Goal: Task Accomplishment & Management: Complete application form

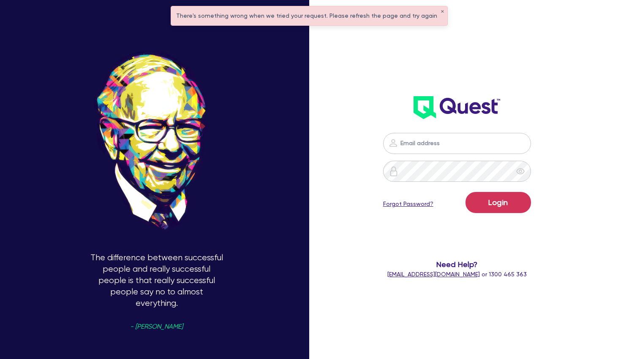
type input "[PERSON_NAME][EMAIL_ADDRESS][PERSON_NAME][DOMAIN_NAME]"
click at [506, 206] on button "Login" at bounding box center [497, 202] width 65 height 21
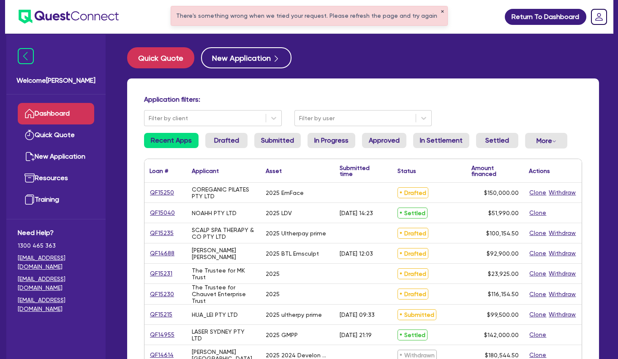
click at [440, 12] on button "✕" at bounding box center [441, 12] width 3 height 4
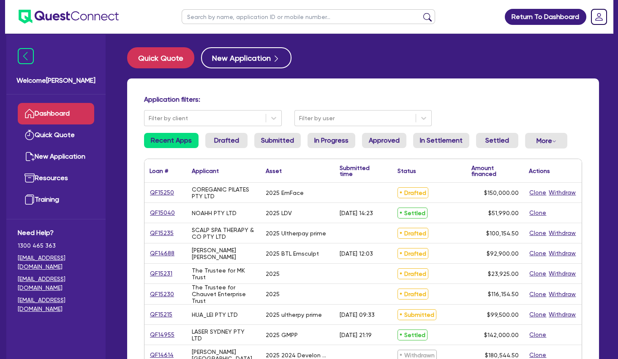
click at [404, 15] on input "text" at bounding box center [308, 16] width 253 height 15
type input "scalp"
click at [421, 13] on button "submit" at bounding box center [428, 19] width 14 height 12
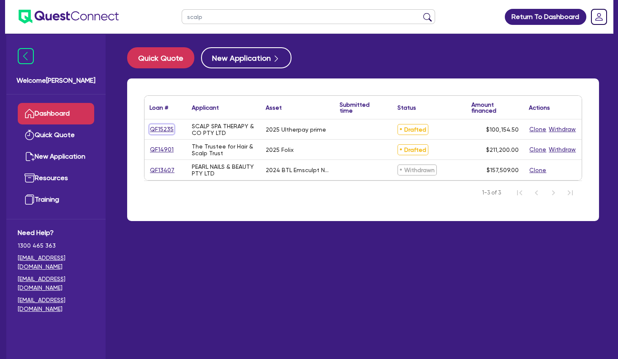
click at [163, 127] on link "QF15235" at bounding box center [161, 130] width 24 height 10
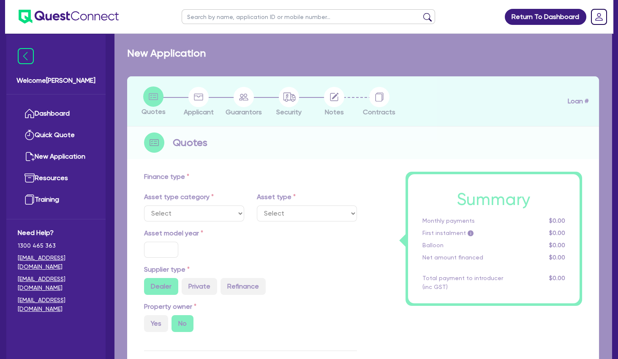
select select "TERTIARY_ASSETS"
type input "2025"
radio input "true"
type input "104,500"
type input "5,000"
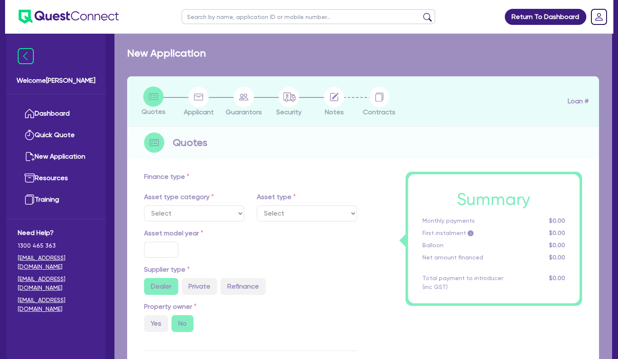
type input "4"
type input "4,006.18"
type input "10.5"
select select "BEAUTY_EQUIPMENT"
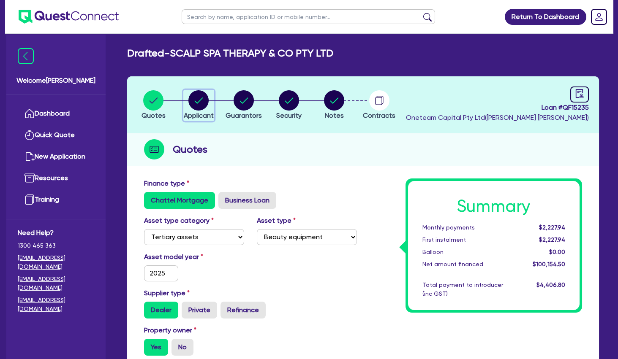
click at [192, 103] on circle "button" at bounding box center [198, 100] width 20 height 20
select select "COMPANY"
select select "HEALTH_BEAUTY"
select select "HAIR_BEAUTY_SALONS"
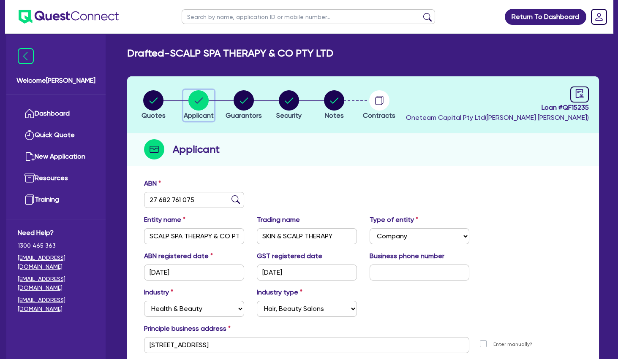
scroll to position [88, 0]
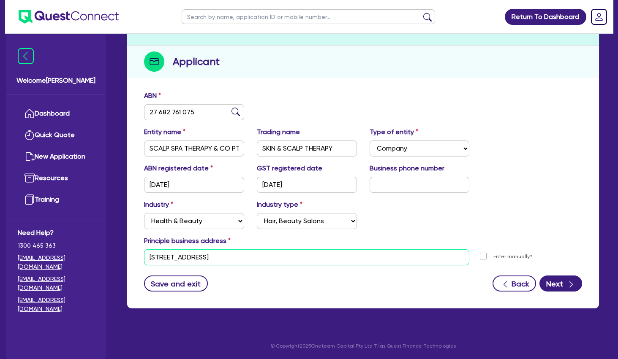
click at [199, 263] on input "[STREET_ADDRESS]" at bounding box center [306, 258] width 325 height 16
paste input "shop 2012, [STREET_ADDRESS]."
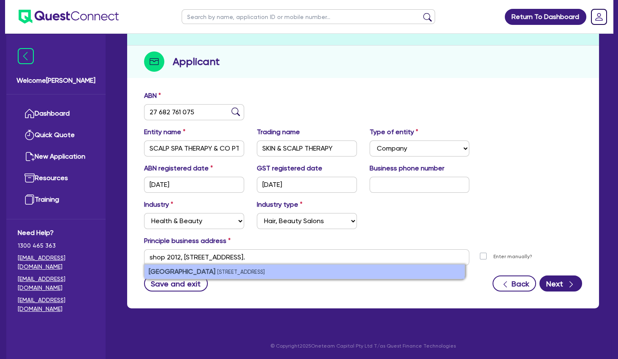
click at [215, 271] on strong "[GEOGRAPHIC_DATA]" at bounding box center [182, 272] width 67 height 8
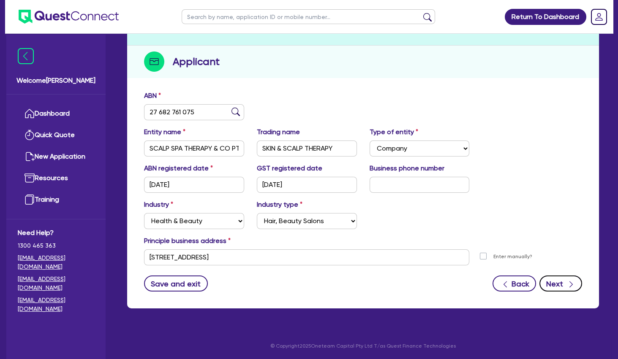
click at [555, 284] on button "Next" at bounding box center [560, 284] width 43 height 16
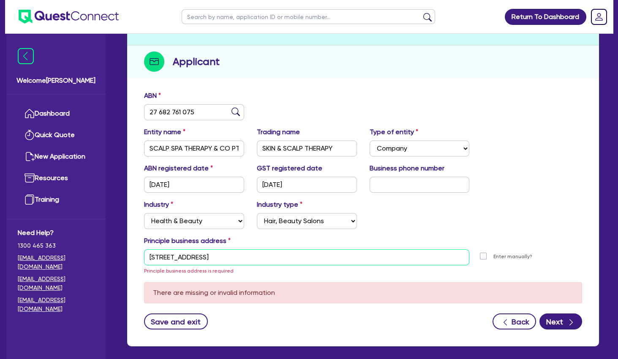
click at [286, 258] on input "[STREET_ADDRESS]" at bounding box center [306, 258] width 325 height 16
paste input "shop 2012, [STREET_ADDRESS]."
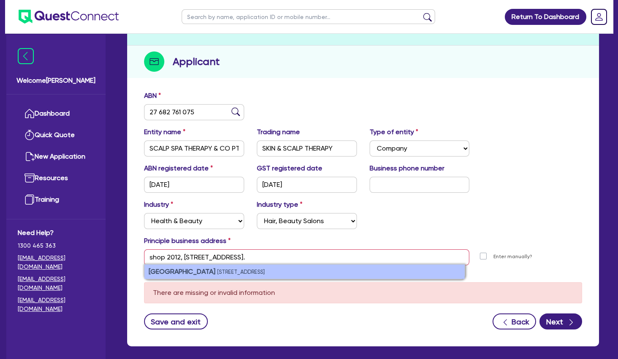
click at [189, 270] on strong "[GEOGRAPHIC_DATA]" at bounding box center [182, 272] width 67 height 8
type input "[STREET_ADDRESS]"
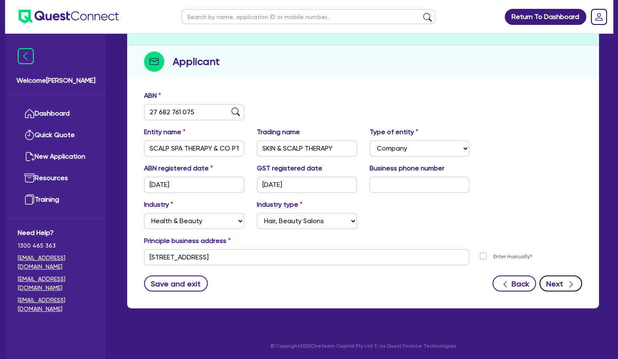
click at [559, 281] on button "Next" at bounding box center [560, 284] width 43 height 16
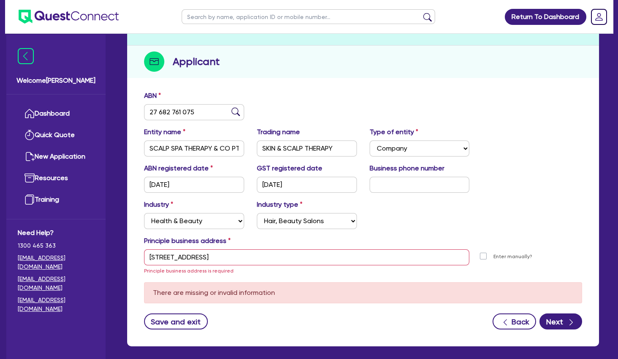
click at [486, 255] on div "Enter manually?" at bounding box center [507, 256] width 50 height 9
click at [493, 255] on label "Enter manually?" at bounding box center [512, 257] width 39 height 8
click at [484, 255] on input "Enter manually?" at bounding box center [485, 256] width 7 height 8
checkbox input "true"
select select
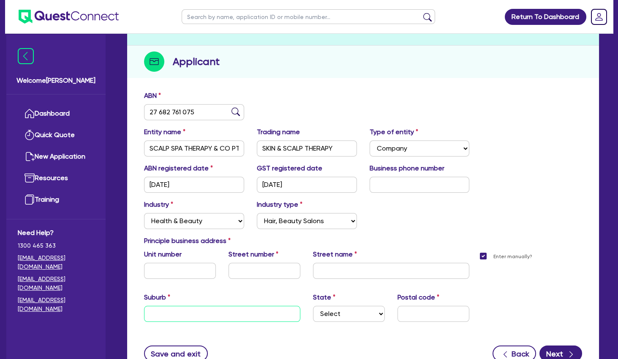
click at [242, 309] on input "text" at bounding box center [222, 314] width 156 height 16
paste input "shop 2012, [STREET_ADDRESS]."
drag, startPoint x: 283, startPoint y: 312, endPoint x: 290, endPoint y: 312, distance: 7.2
click at [290, 312] on input "shop 2012, [STREET_ADDRESS]." at bounding box center [222, 314] width 156 height 16
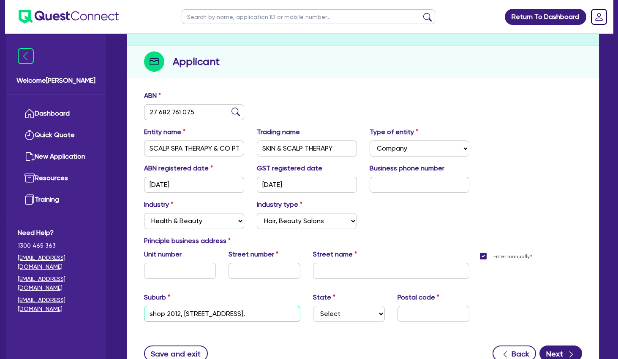
drag, startPoint x: 281, startPoint y: 312, endPoint x: 293, endPoint y: 312, distance: 11.8
click at [293, 312] on input "shop 2012, [STREET_ADDRESS]." at bounding box center [222, 314] width 156 height 16
type input "shop 2012, [STREET_ADDRESS] ."
click at [432, 315] on input "text" at bounding box center [433, 314] width 72 height 16
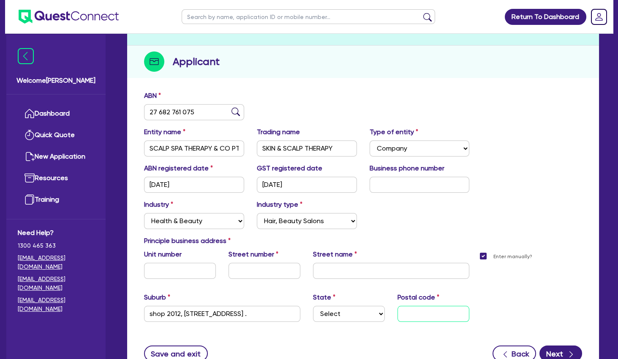
paste input "2112"
type input "2112"
drag, startPoint x: 283, startPoint y: 315, endPoint x: 309, endPoint y: 314, distance: 25.8
click at [300, 314] on input "shop 2012, [STREET_ADDRESS] ." at bounding box center [222, 314] width 156 height 16
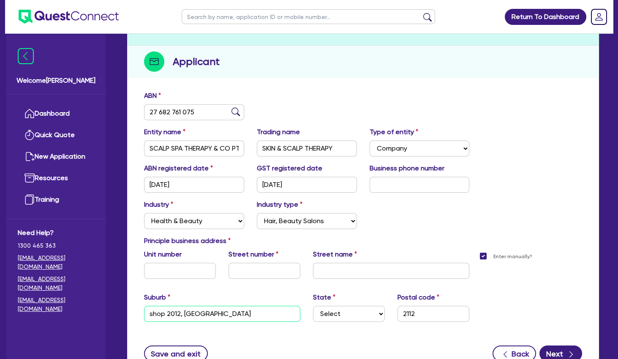
drag, startPoint x: 274, startPoint y: 314, endPoint x: 241, endPoint y: 314, distance: 33.8
click at [241, 314] on input "shop 2012, [GEOGRAPHIC_DATA]" at bounding box center [222, 314] width 156 height 16
type input "shop 2012, [GEOGRAPHIC_DATA] , , [GEOGRAPHIC_DATA]"
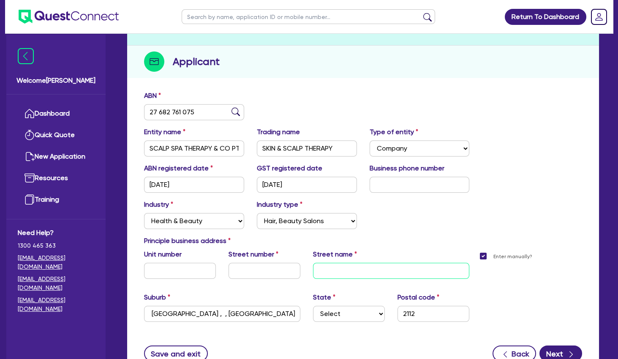
click at [344, 270] on input "text" at bounding box center [391, 271] width 156 height 16
paste input "[GEOGRAPHIC_DATA]"
type input "[GEOGRAPHIC_DATA]"
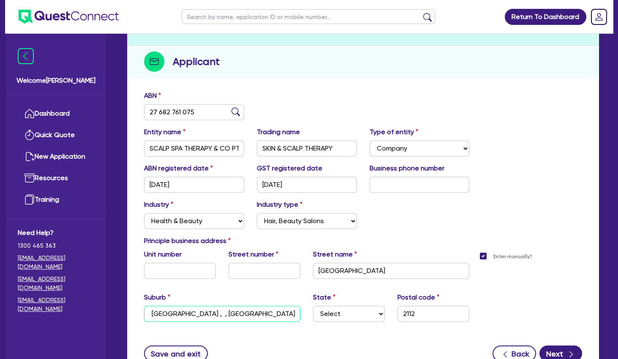
drag, startPoint x: 269, startPoint y: 315, endPoint x: 189, endPoint y: 315, distance: 80.2
click at [189, 315] on input "shop 2012, [GEOGRAPHIC_DATA] , , [GEOGRAPHIC_DATA]" at bounding box center [222, 314] width 156 height 16
type input "shop 2012, Level LG01 , , , [GEOGRAPHIC_DATA]"
click at [250, 269] on input "text" at bounding box center [264, 271] width 72 height 16
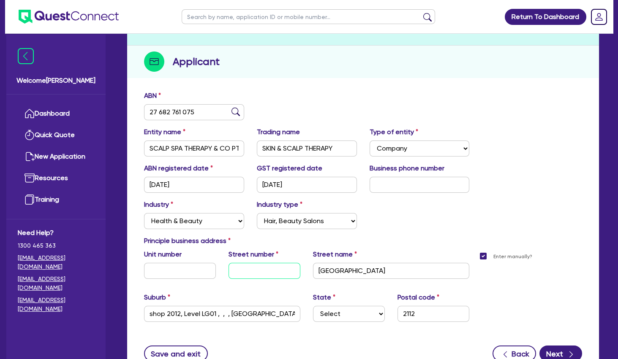
paste input "[GEOGRAPHIC_DATA]"
type input "[GEOGRAPHIC_DATA]"
drag, startPoint x: 179, startPoint y: 312, endPoint x: 124, endPoint y: 312, distance: 54.5
click at [144, 312] on input "shop 2012, Level LG01 , , , [GEOGRAPHIC_DATA]" at bounding box center [222, 314] width 156 height 16
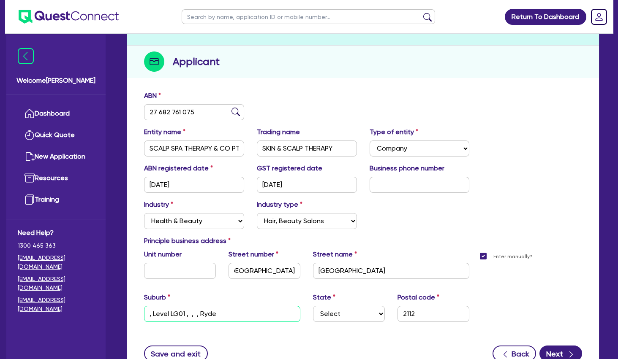
type input ", Level LG01 , , , Ryde"
click at [165, 274] on input "text" at bounding box center [180, 271] width 72 height 16
paste input "shop 2012"
type input "shop 2012"
drag, startPoint x: 153, startPoint y: 312, endPoint x: 141, endPoint y: 312, distance: 11.4
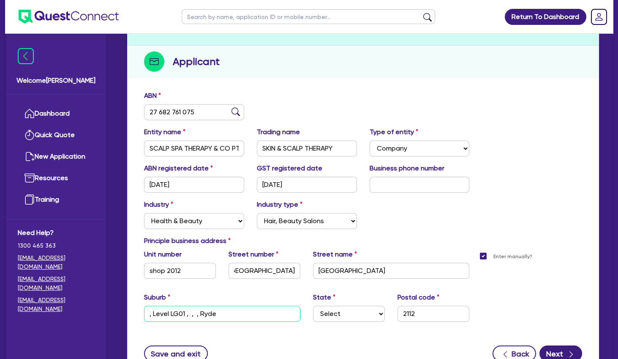
click at [144, 312] on input ", Level LG01 , , , Ryde" at bounding box center [222, 314] width 156 height 16
drag, startPoint x: 198, startPoint y: 313, endPoint x: 183, endPoint y: 313, distance: 15.2
click at [183, 313] on input "Level LG01 , , , Ryde" at bounding box center [222, 314] width 156 height 16
drag, startPoint x: 183, startPoint y: 312, endPoint x: 144, endPoint y: 315, distance: 39.0
click at [144, 315] on input "Level LG01 Ryde" at bounding box center [222, 314] width 156 height 16
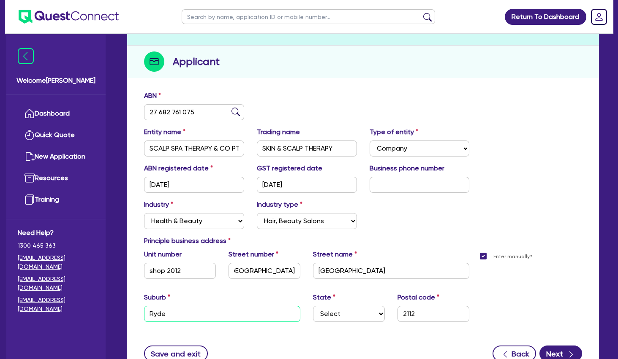
type input "Ryde"
click at [187, 274] on input "shop 2012" at bounding box center [180, 271] width 72 height 16
paste input "Level LG01"
click at [176, 271] on input "shop 2012,Level LG01" at bounding box center [180, 271] width 72 height 16
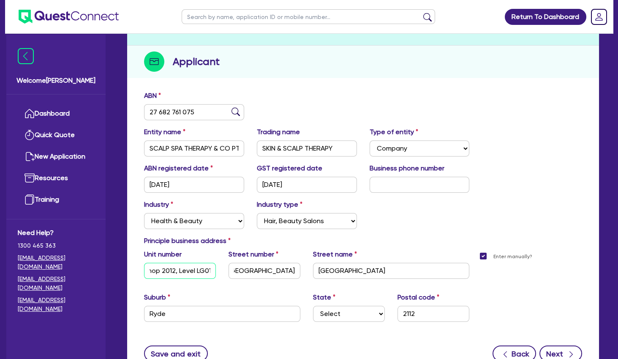
type input "shop 2012, Level LG01"
click at [564, 347] on button "Next" at bounding box center [560, 354] width 43 height 16
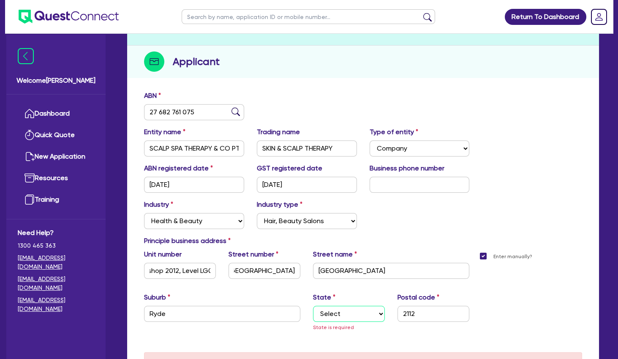
click at [313, 306] on select "Select [GEOGRAPHIC_DATA] [GEOGRAPHIC_DATA] [GEOGRAPHIC_DATA] [GEOGRAPHIC_DATA] …" at bounding box center [349, 314] width 72 height 16
select select "[GEOGRAPHIC_DATA]"
click option "[GEOGRAPHIC_DATA]" at bounding box center [0, 0] width 0 height 0
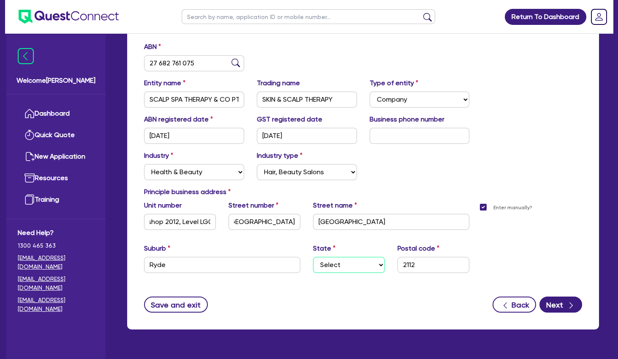
scroll to position [158, 0]
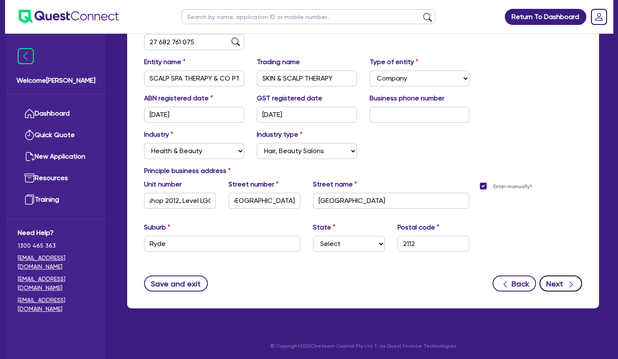
click at [556, 285] on button "Next" at bounding box center [560, 284] width 43 height 16
select select "MRS"
select select "[GEOGRAPHIC_DATA]"
select select "SINGLE"
select select "PROPERTY"
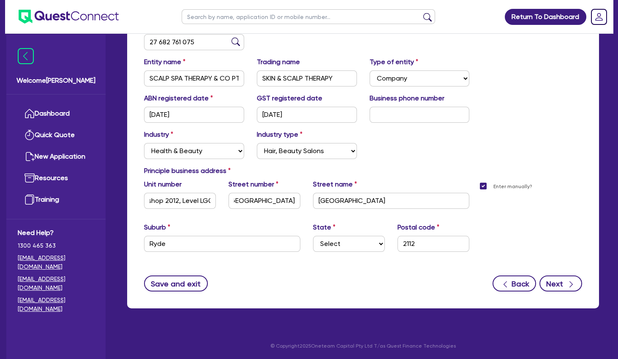
select select "CASH"
select select "VEHICLE"
select select "HOUSEHOLD_PERSONAL"
select select "MORTGAGE"
select select "VEHICLE_LOAN"
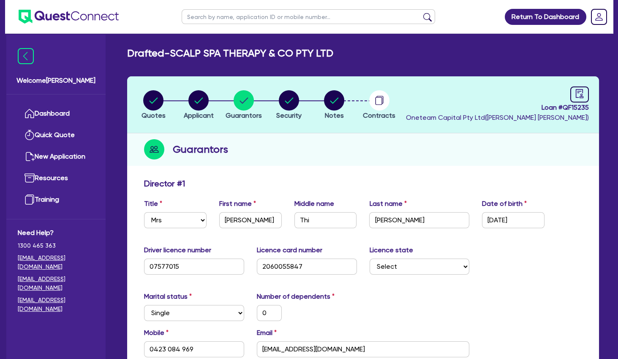
click at [345, 105] on li "Notes" at bounding box center [334, 105] width 45 height 30
click at [341, 103] on circle "button" at bounding box center [334, 100] width 20 height 20
select select "Other"
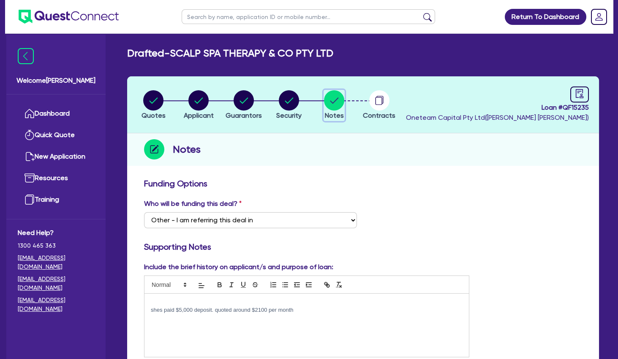
scroll to position [91, 0]
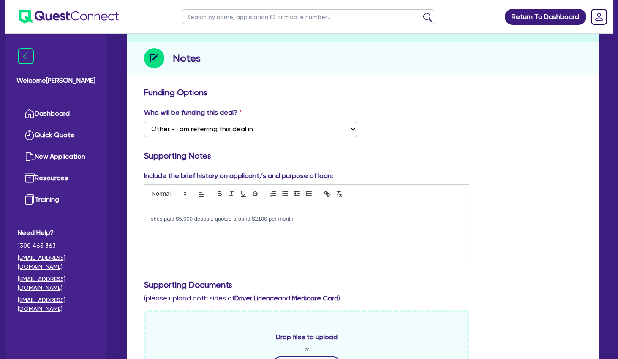
click at [175, 232] on div "shes paid $5,000 deposit. quoted around $2100 per month" at bounding box center [306, 234] width 324 height 63
click at [295, 223] on div "shes paid $5,000 deposit. quoted around $2100 per month" at bounding box center [306, 234] width 324 height 63
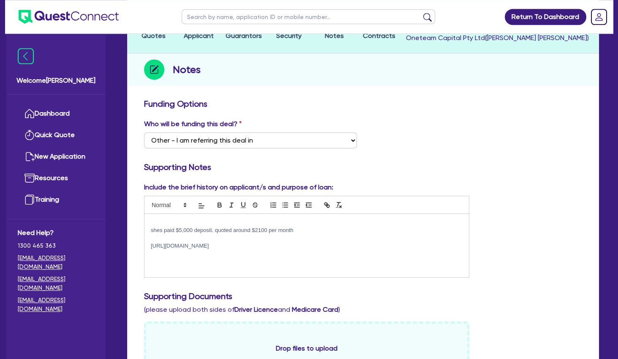
scroll to position [0, 0]
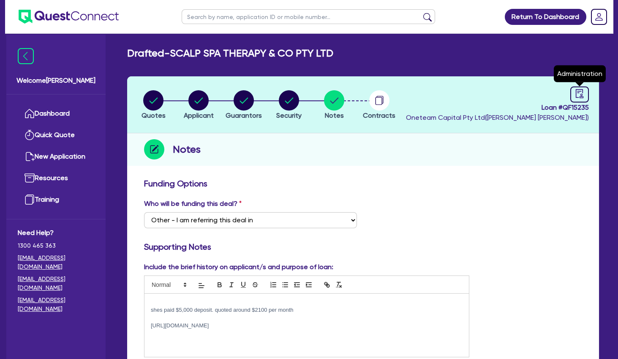
click at [591, 89] on header "Quotes Applicant [GEOGRAPHIC_DATA] Security Notes Contracts Loan # QF15235 Onet…" at bounding box center [363, 104] width 472 height 57
click at [582, 94] on icon "audit" at bounding box center [579, 93] width 9 height 9
select select "DRAFTED_NEW"
select select "Other"
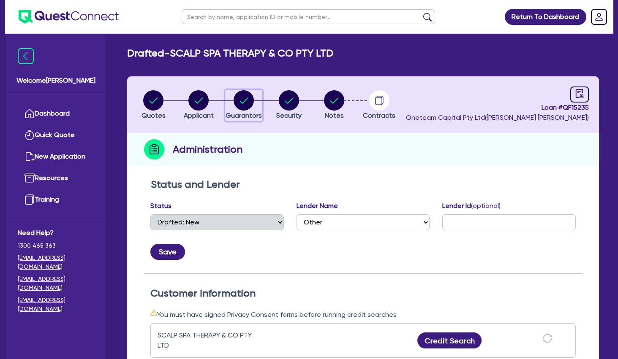
click at [244, 104] on circle "button" at bounding box center [243, 100] width 20 height 20
select select "MRS"
select select "[GEOGRAPHIC_DATA]"
select select "SINGLE"
select select "PROPERTY"
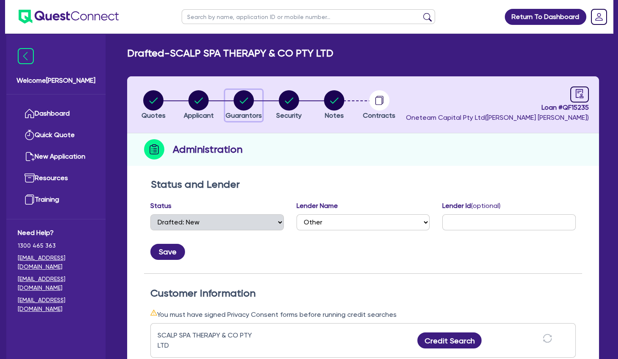
select select "CASH"
select select "VEHICLE"
select select "HOUSEHOLD_PERSONAL"
select select "MORTGAGE"
select select "VEHICLE_LOAN"
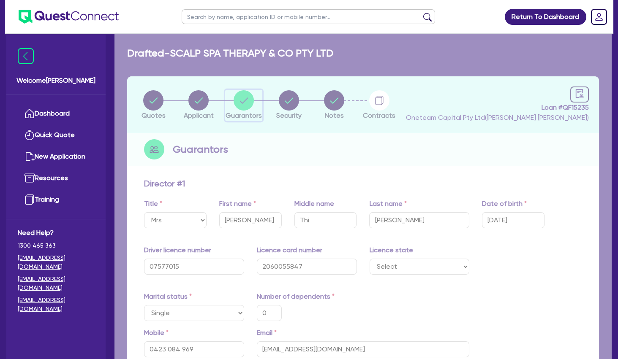
type input "0"
type input "0423 084 969"
type input "3,600,000"
type input "300,000"
type input "120,000"
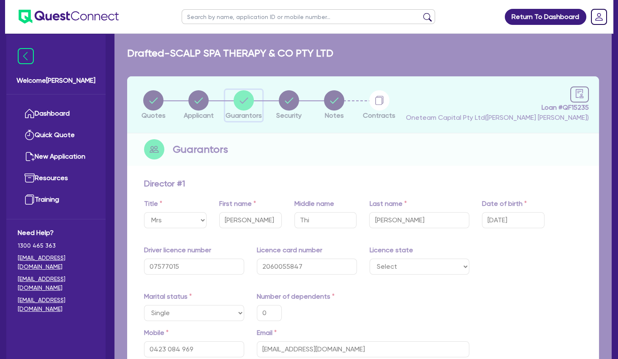
type input "100,000"
type input "760,000"
type input "60,000"
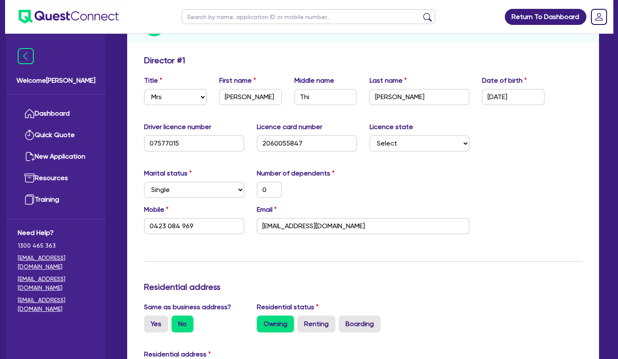
scroll to position [137, 0]
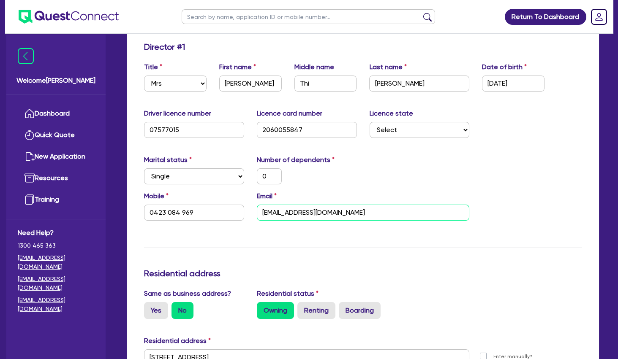
click at [330, 214] on input "[EMAIL_ADDRESS][DOMAIN_NAME]" at bounding box center [363, 213] width 213 height 16
drag, startPoint x: 313, startPoint y: 211, endPoint x: 241, endPoint y: 207, distance: 72.3
click at [257, 207] on input "[EMAIL_ADDRESS][DOMAIN_NAME]" at bounding box center [363, 213] width 213 height 16
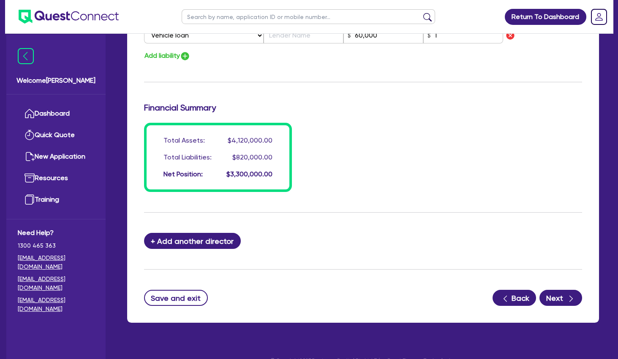
scroll to position [703, 0]
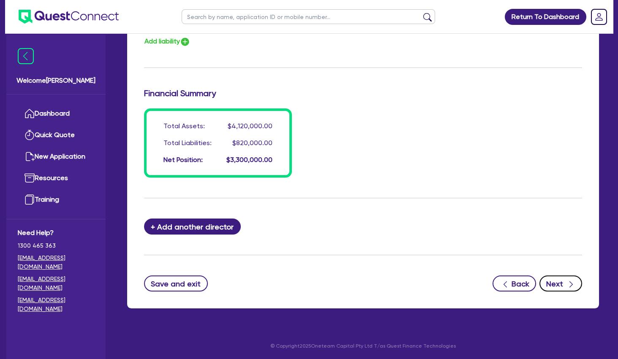
click at [551, 284] on button "Next" at bounding box center [560, 284] width 43 height 16
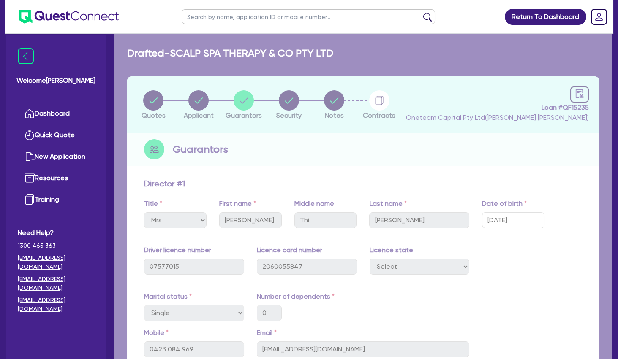
select select "TERTIARY_ASSETS"
select select "BEAUTY_EQUIPMENT"
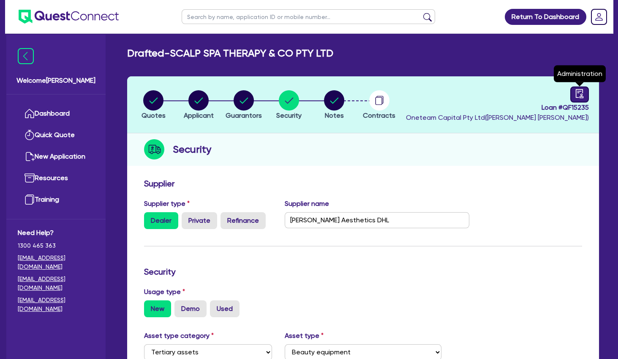
click at [578, 90] on icon "audit" at bounding box center [579, 93] width 9 height 9
select select "DRAFTED_NEW"
select select "Other"
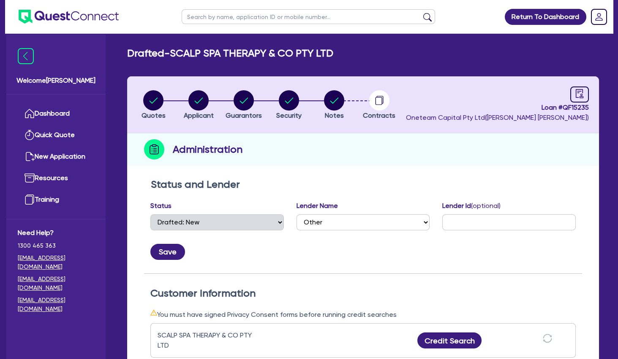
scroll to position [137, 0]
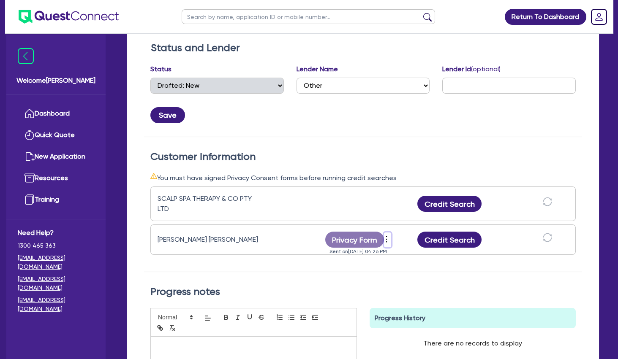
click at [386, 239] on icon "more" at bounding box center [386, 239] width 8 height 13
click at [420, 253] on link "Send new privacy form" at bounding box center [431, 252] width 81 height 12
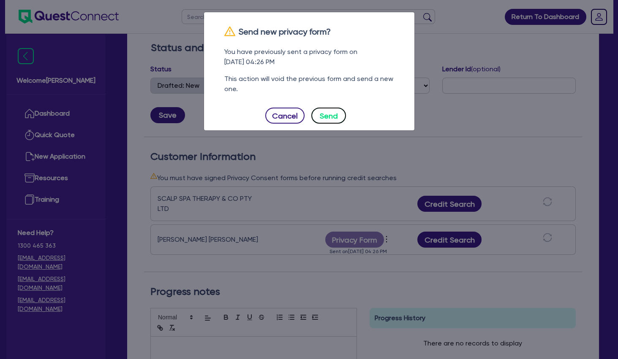
click at [327, 119] on button "Send" at bounding box center [328, 116] width 35 height 16
